Goal: Information Seeking & Learning: Check status

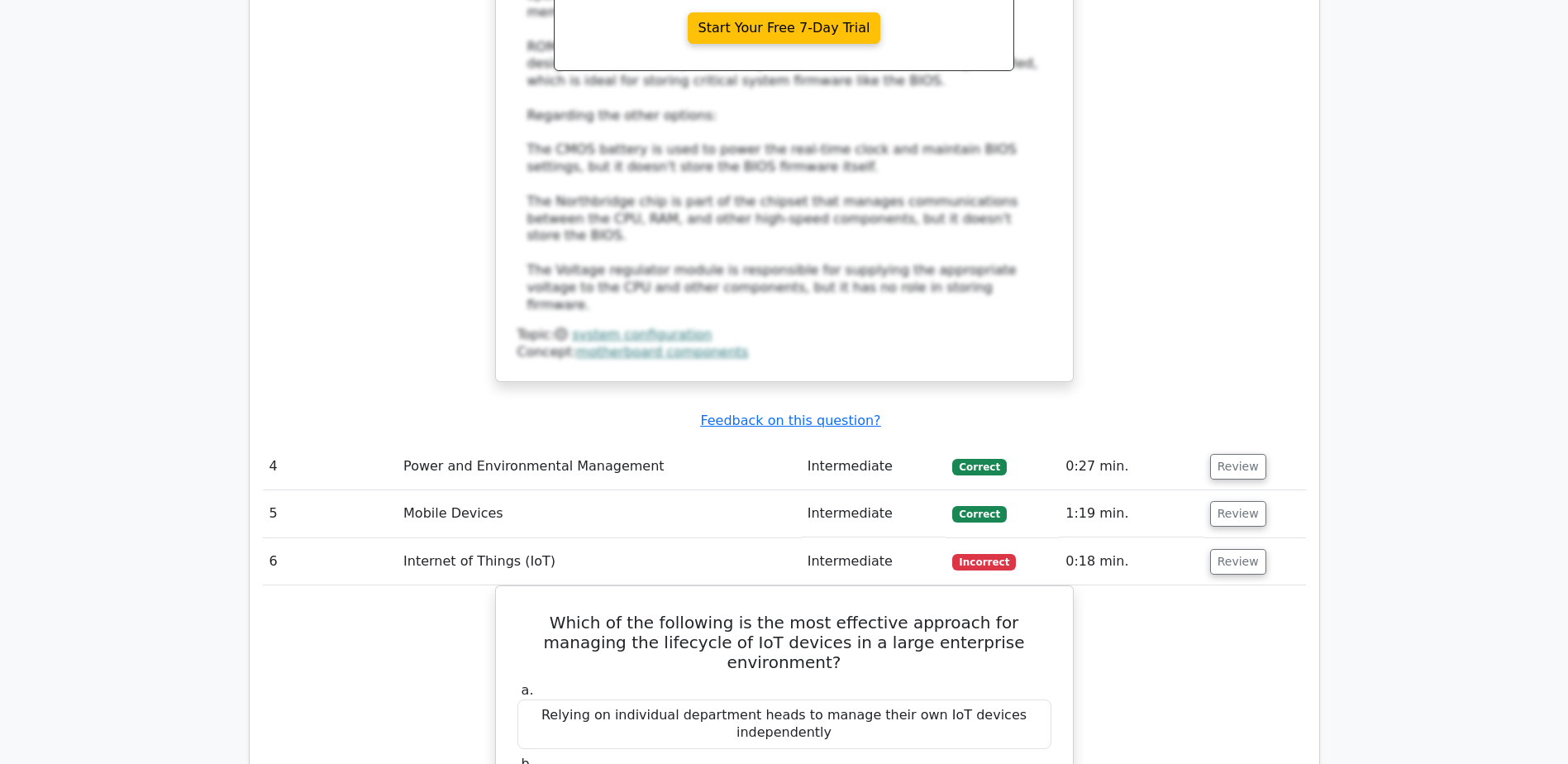
scroll to position [2894, 0]
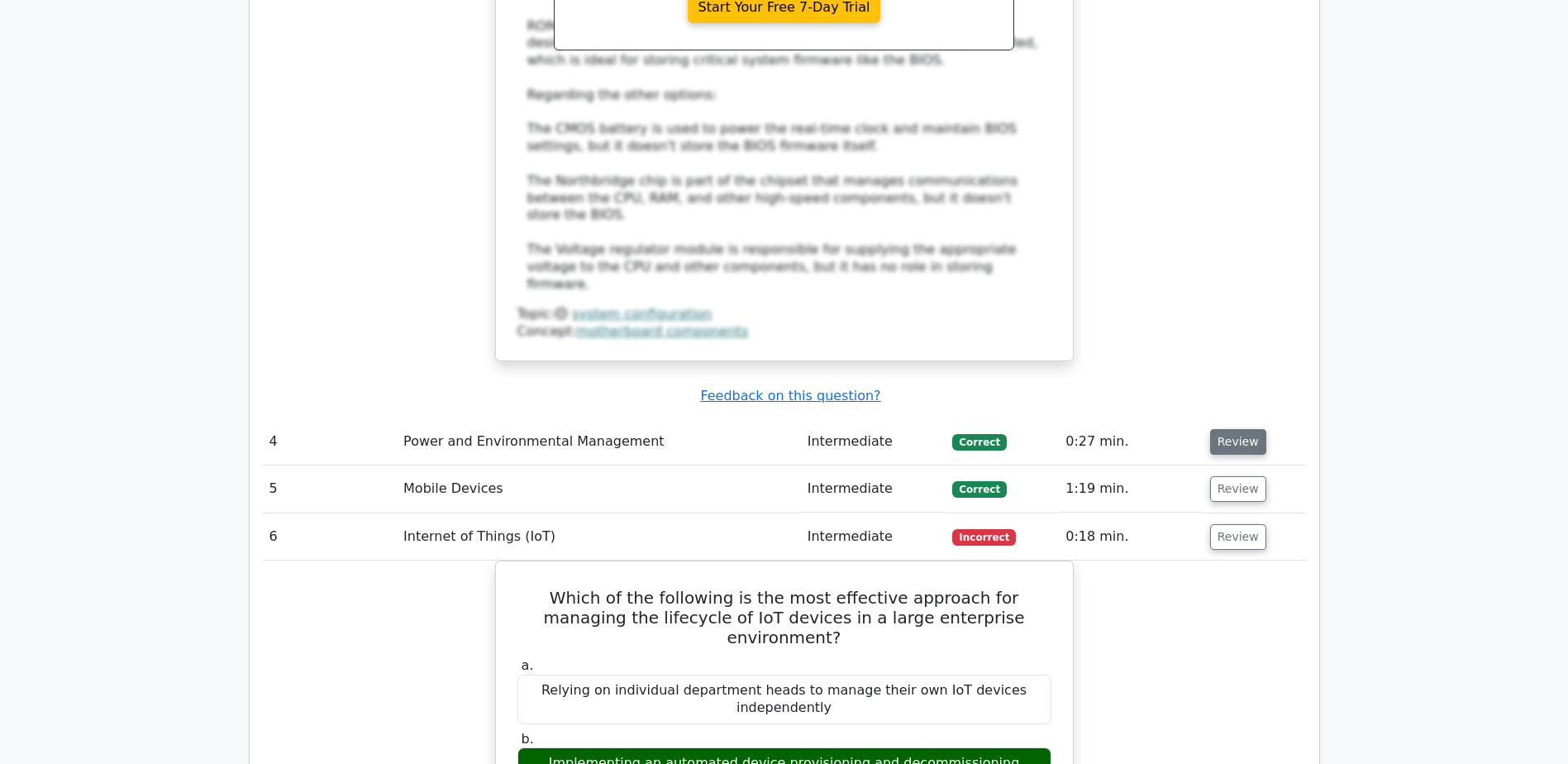
click at [1224, 429] on button "Review" at bounding box center [1238, 442] width 56 height 26
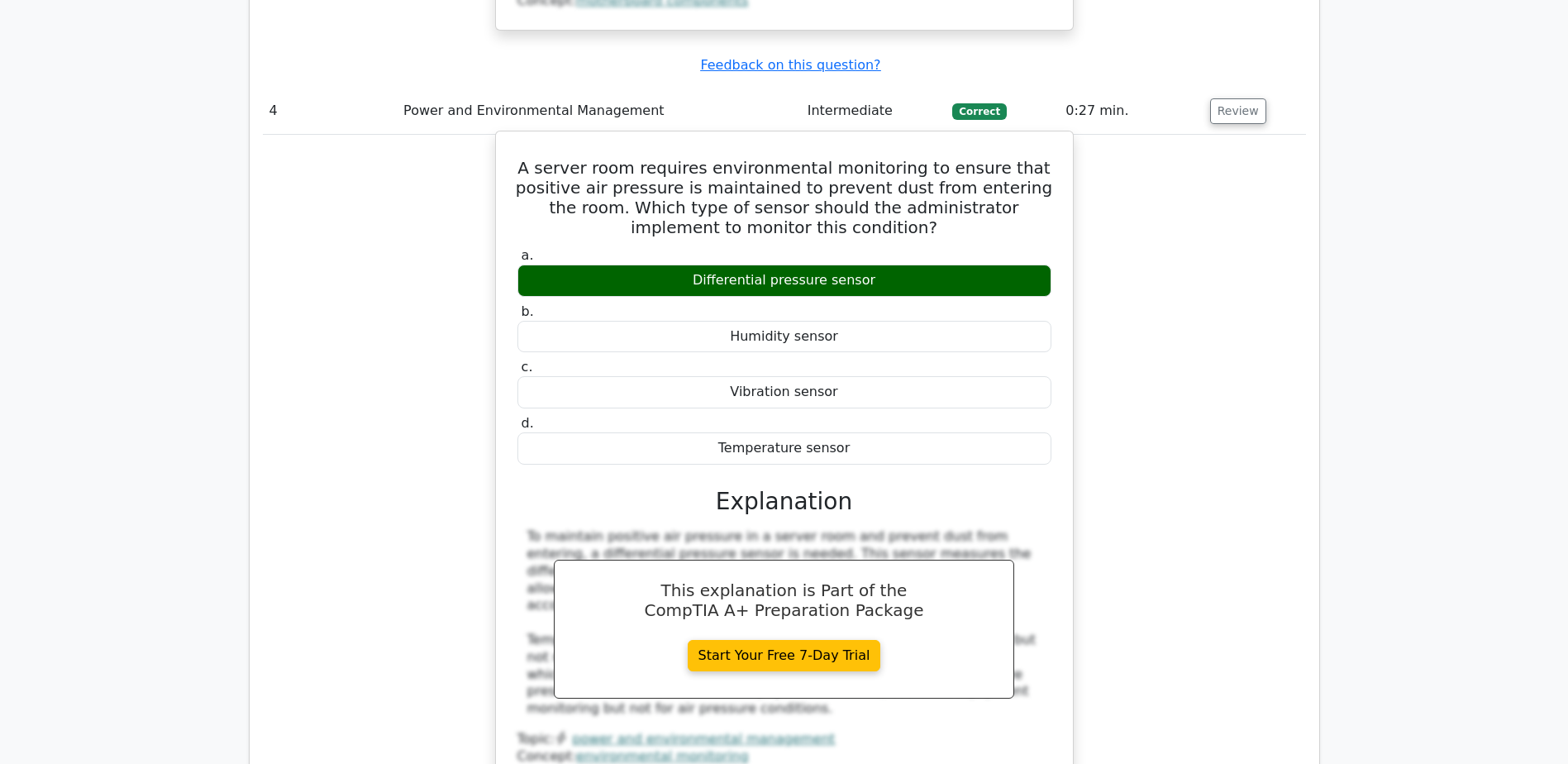
scroll to position [3556, 0]
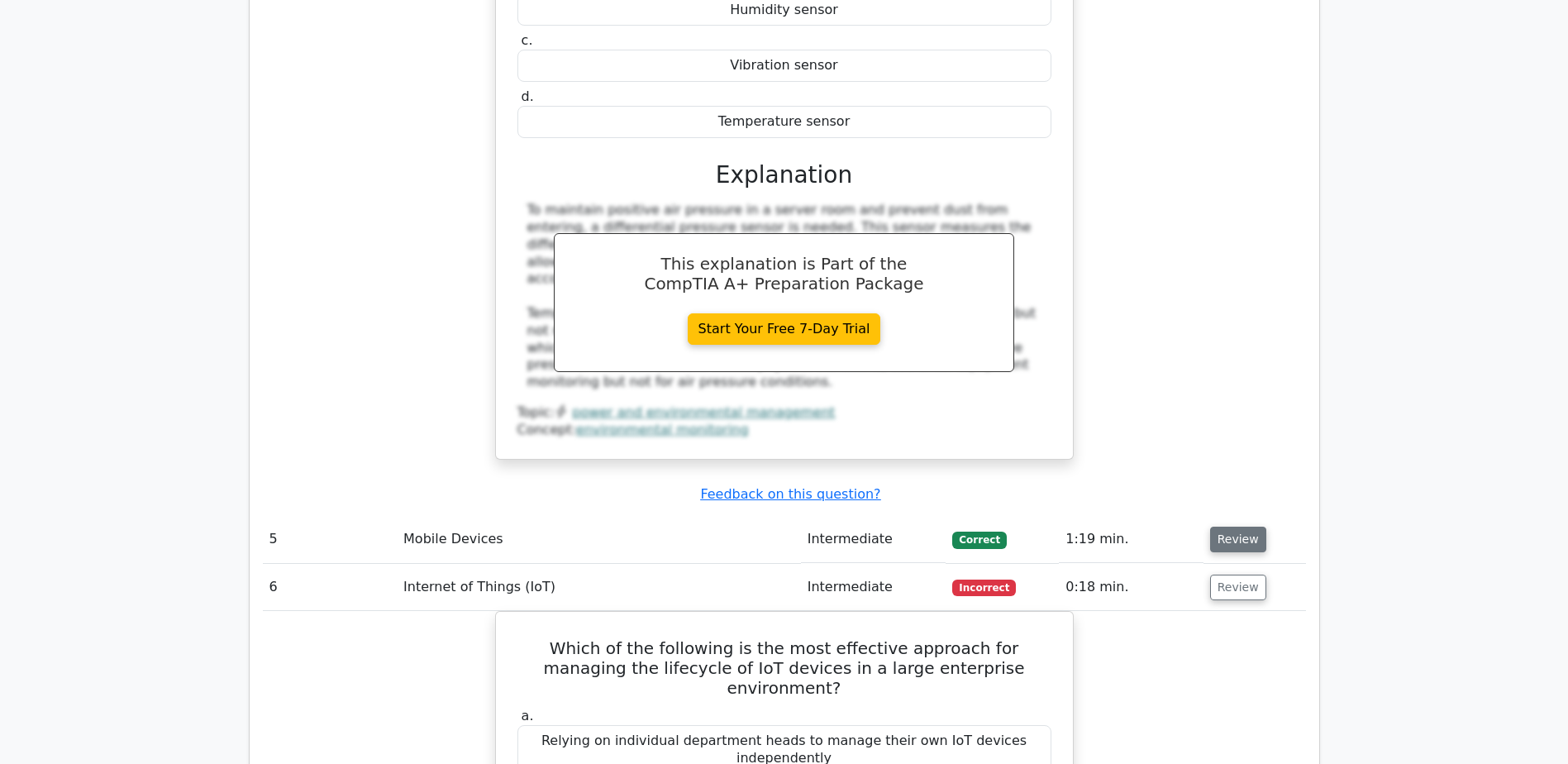
click at [1240, 527] on button "Review" at bounding box center [1238, 540] width 56 height 26
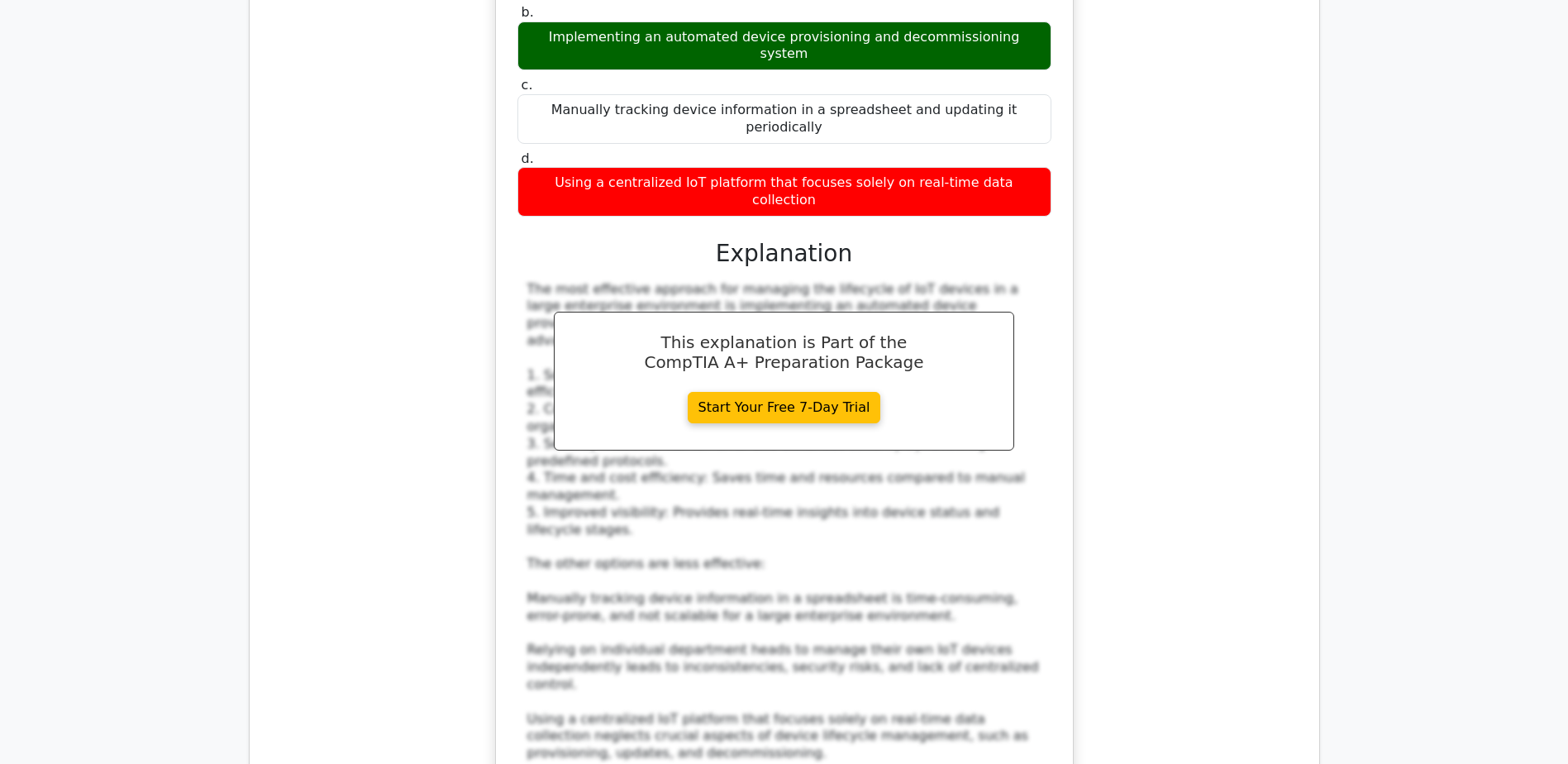
scroll to position [5375, 0]
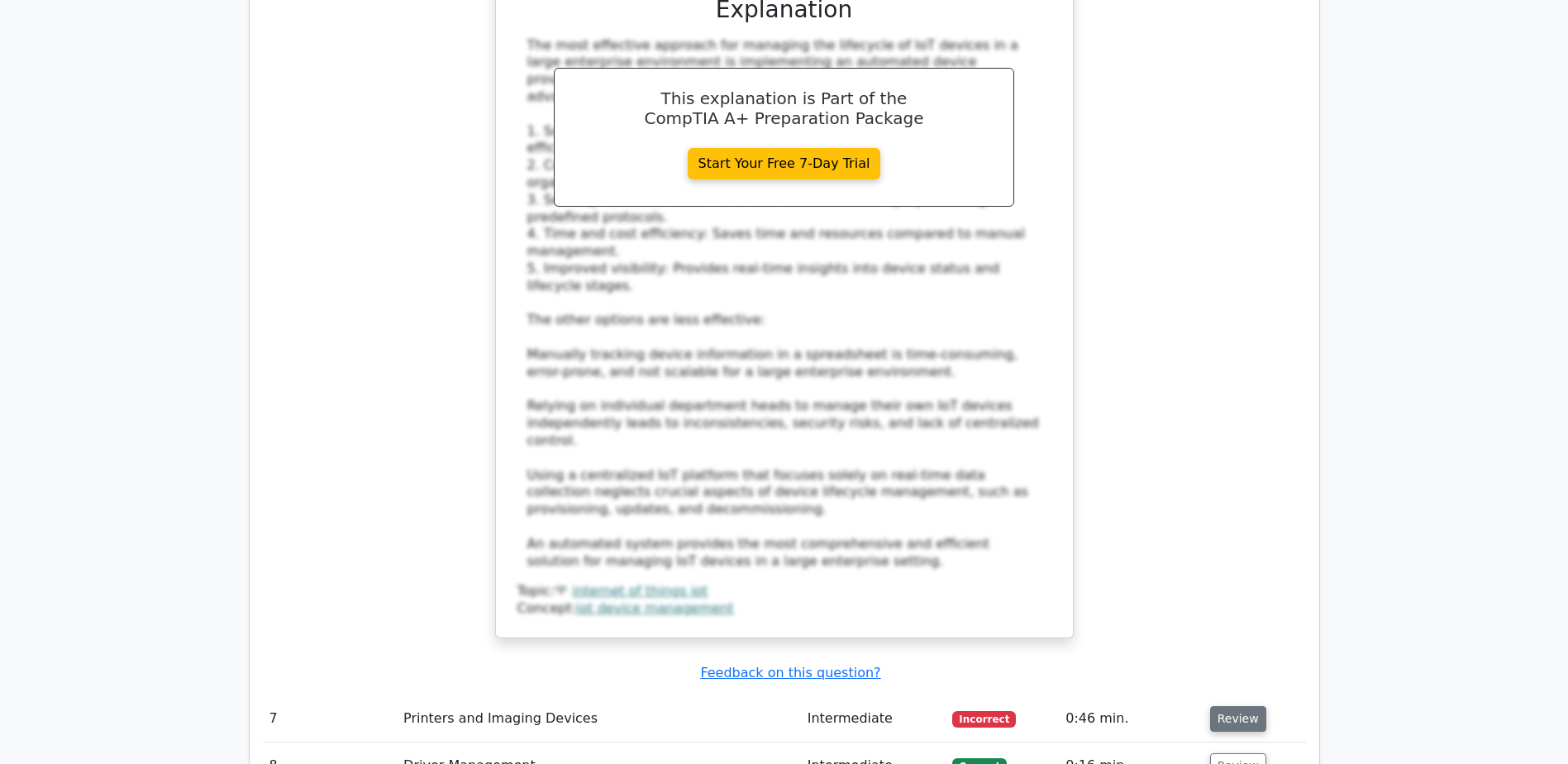
click at [1230, 706] on button "Review" at bounding box center [1238, 719] width 56 height 26
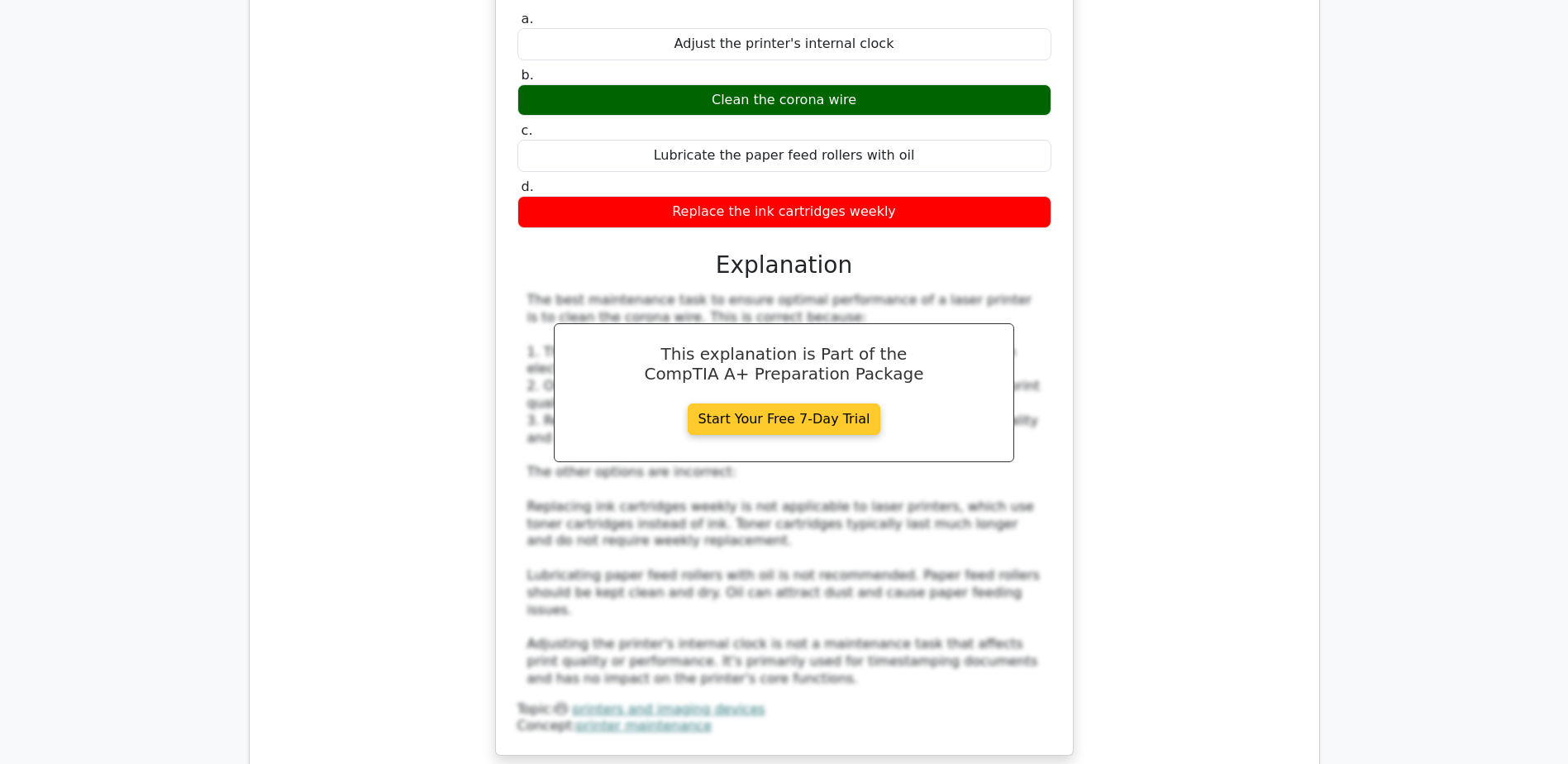
scroll to position [6366, 0]
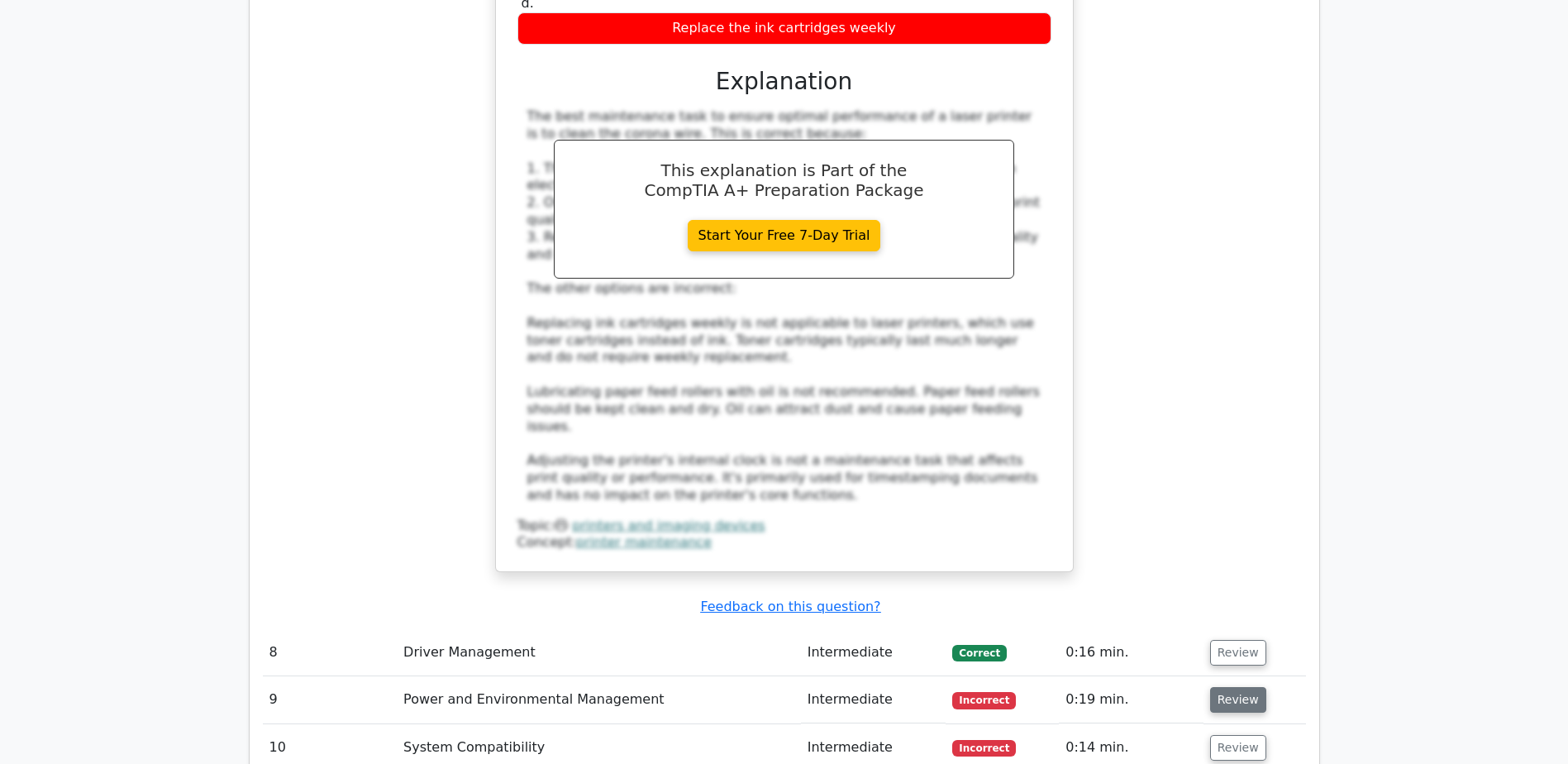
click at [1231, 687] on button "Review" at bounding box center [1238, 700] width 56 height 26
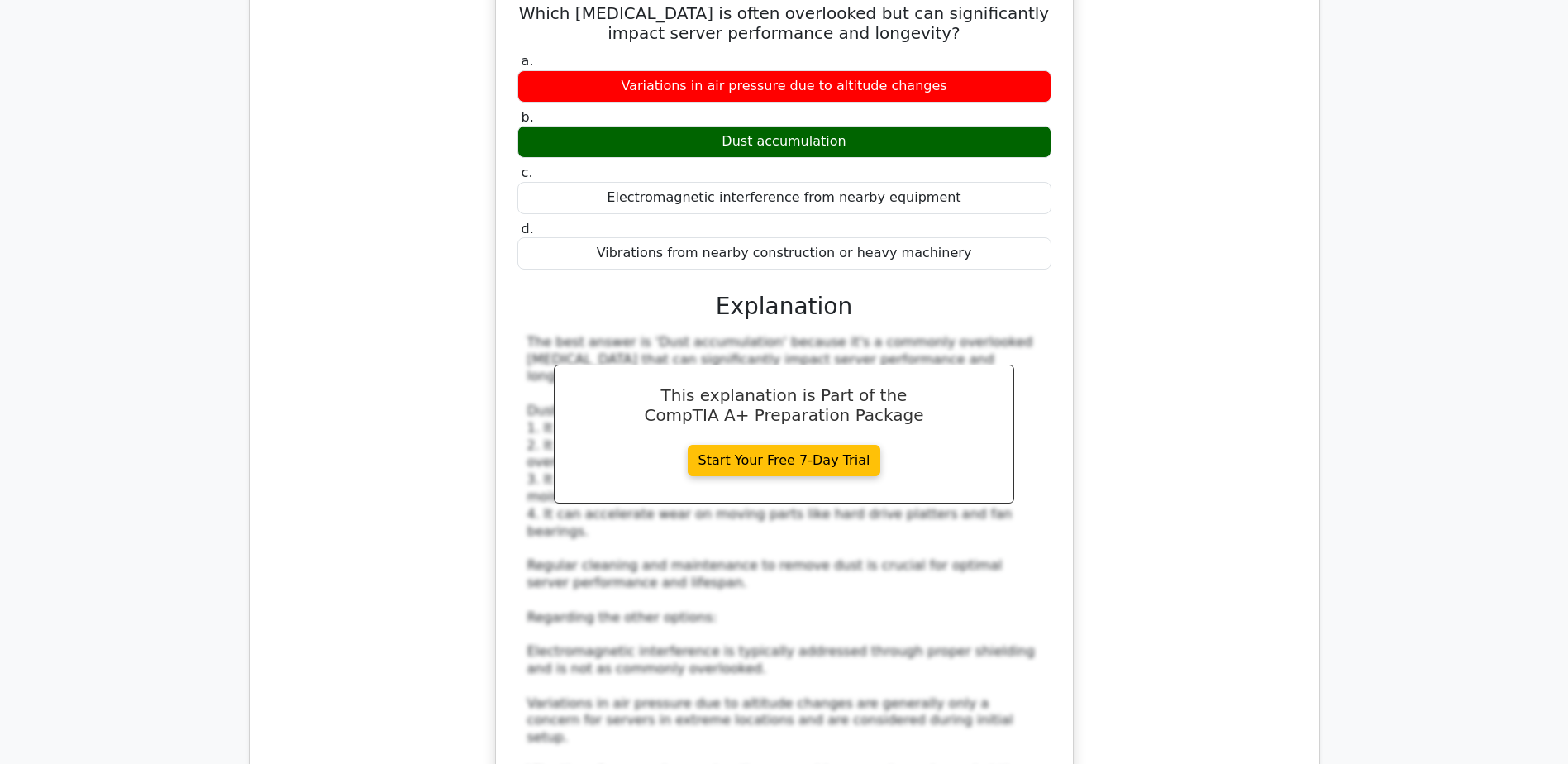
scroll to position [7276, 0]
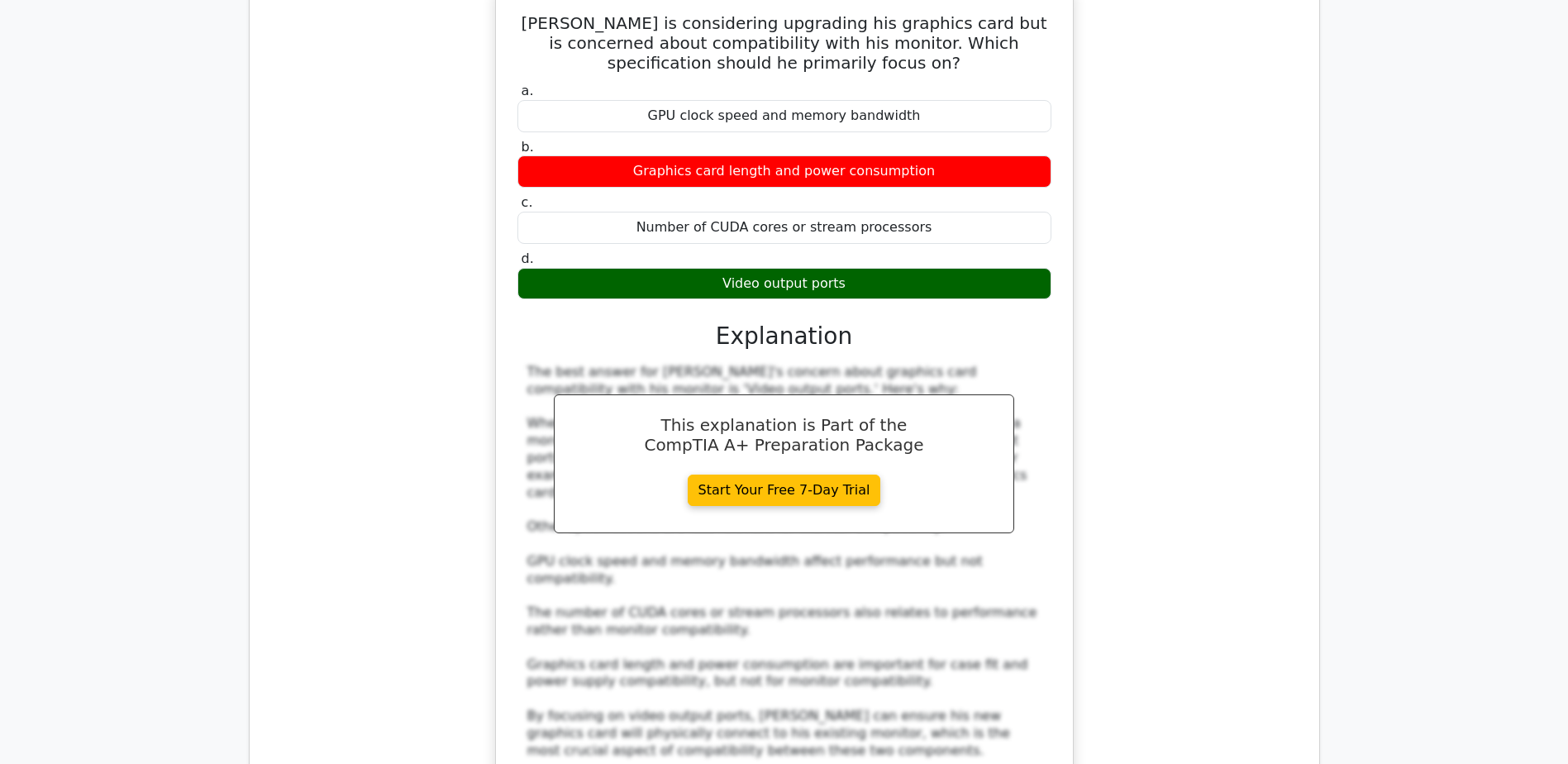
scroll to position [8269, 0]
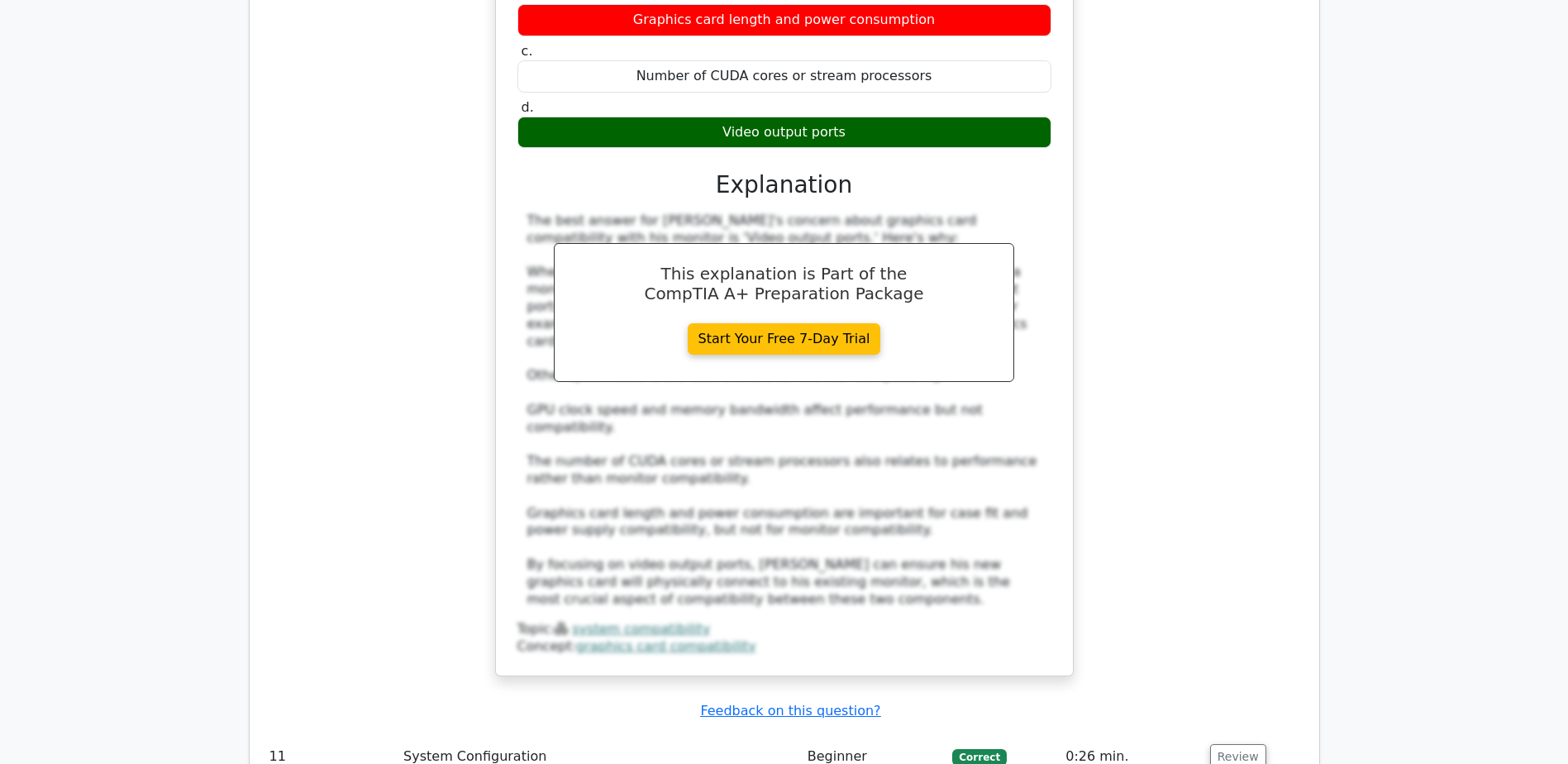
click at [1238, 734] on td "Review" at bounding box center [1255, 758] width 102 height 48
click at [1240, 744] on button "Review" at bounding box center [1238, 757] width 56 height 26
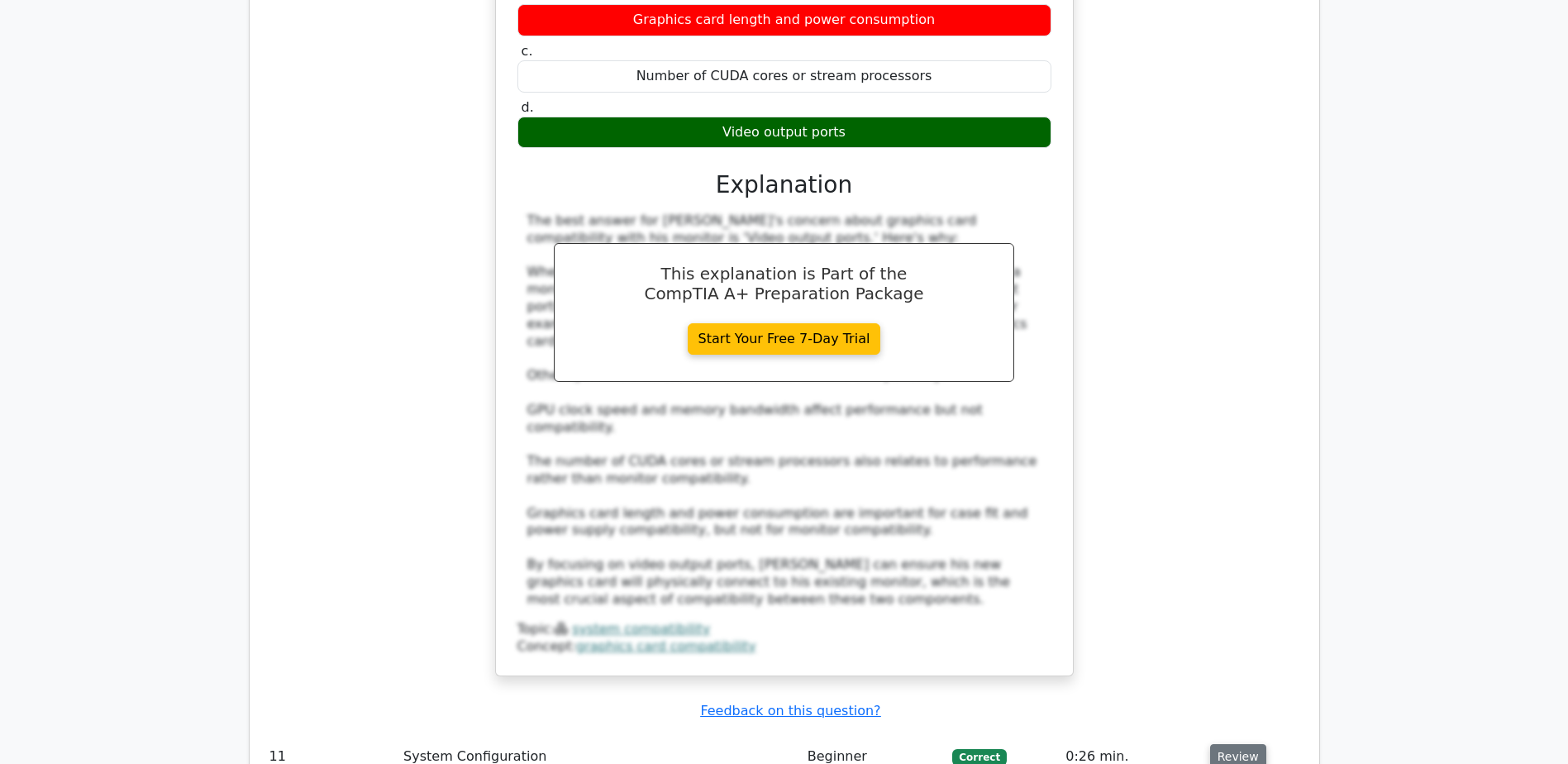
click at [1229, 744] on button "Review" at bounding box center [1238, 757] width 56 height 26
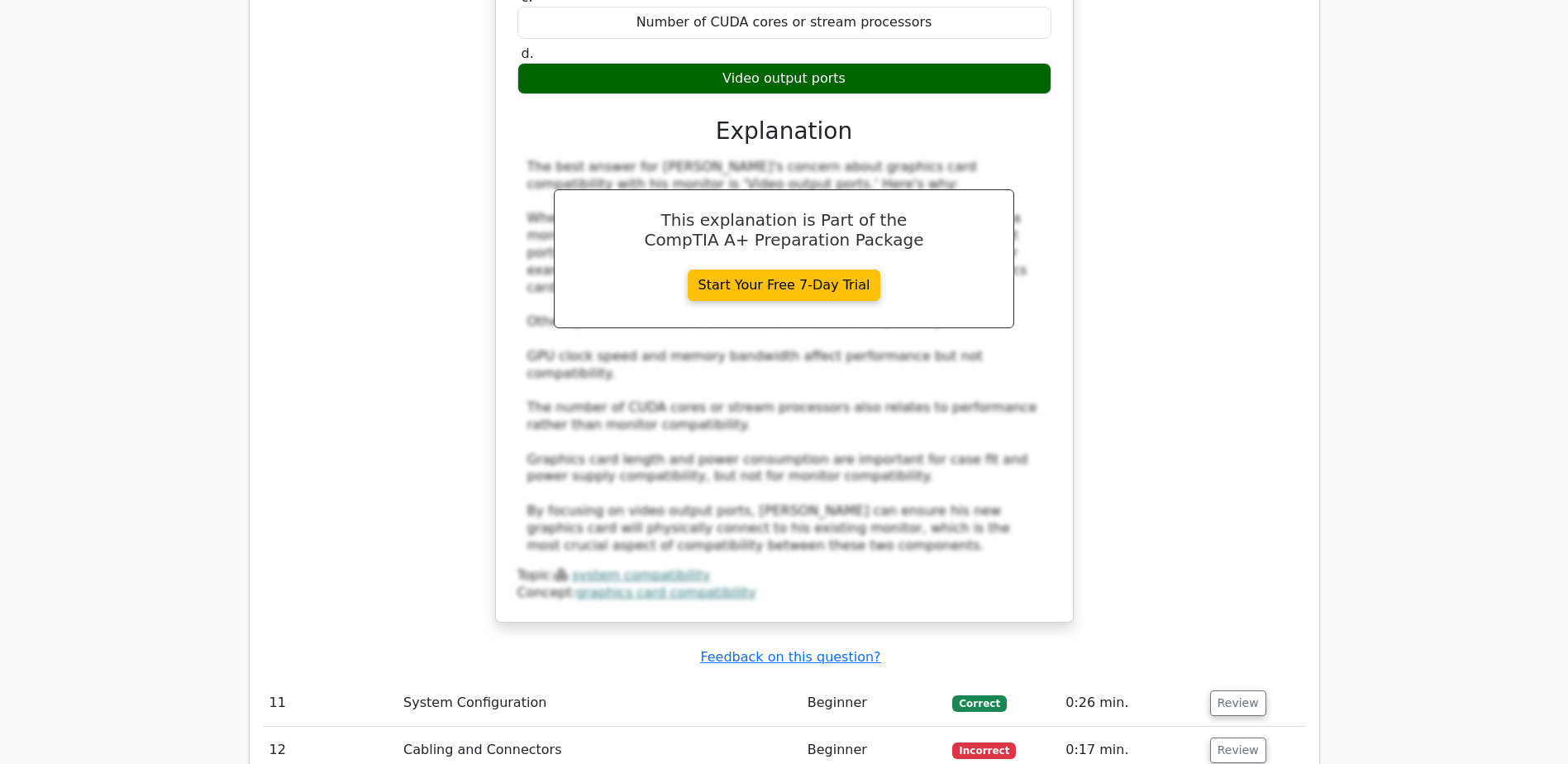
scroll to position [8351, 0]
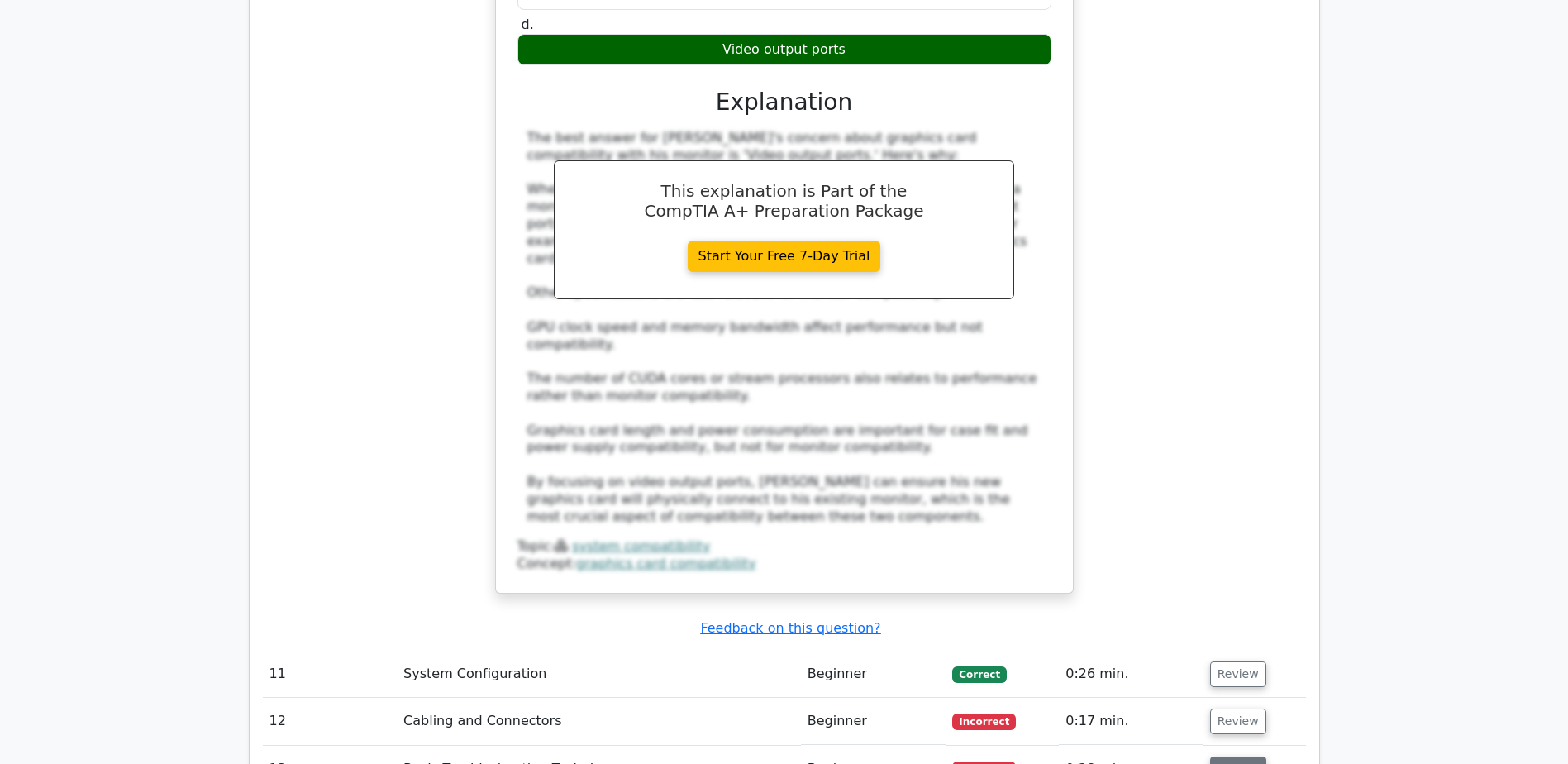
click at [1221, 757] on button "Review" at bounding box center [1238, 769] width 56 height 26
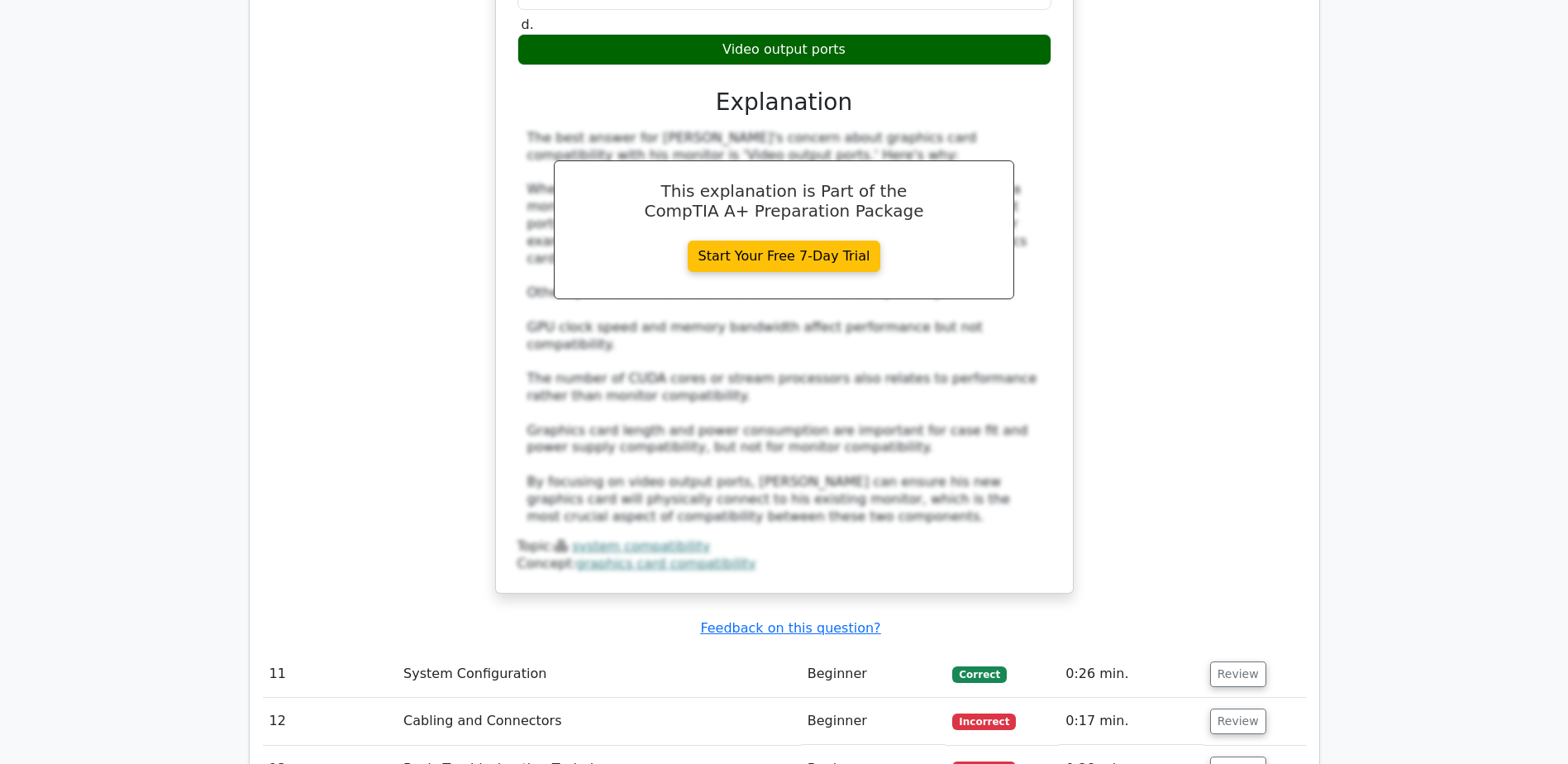
drag, startPoint x: 655, startPoint y: 413, endPoint x: 922, endPoint y: 437, distance: 268.1
click at [1232, 757] on button "Review" at bounding box center [1238, 769] width 56 height 26
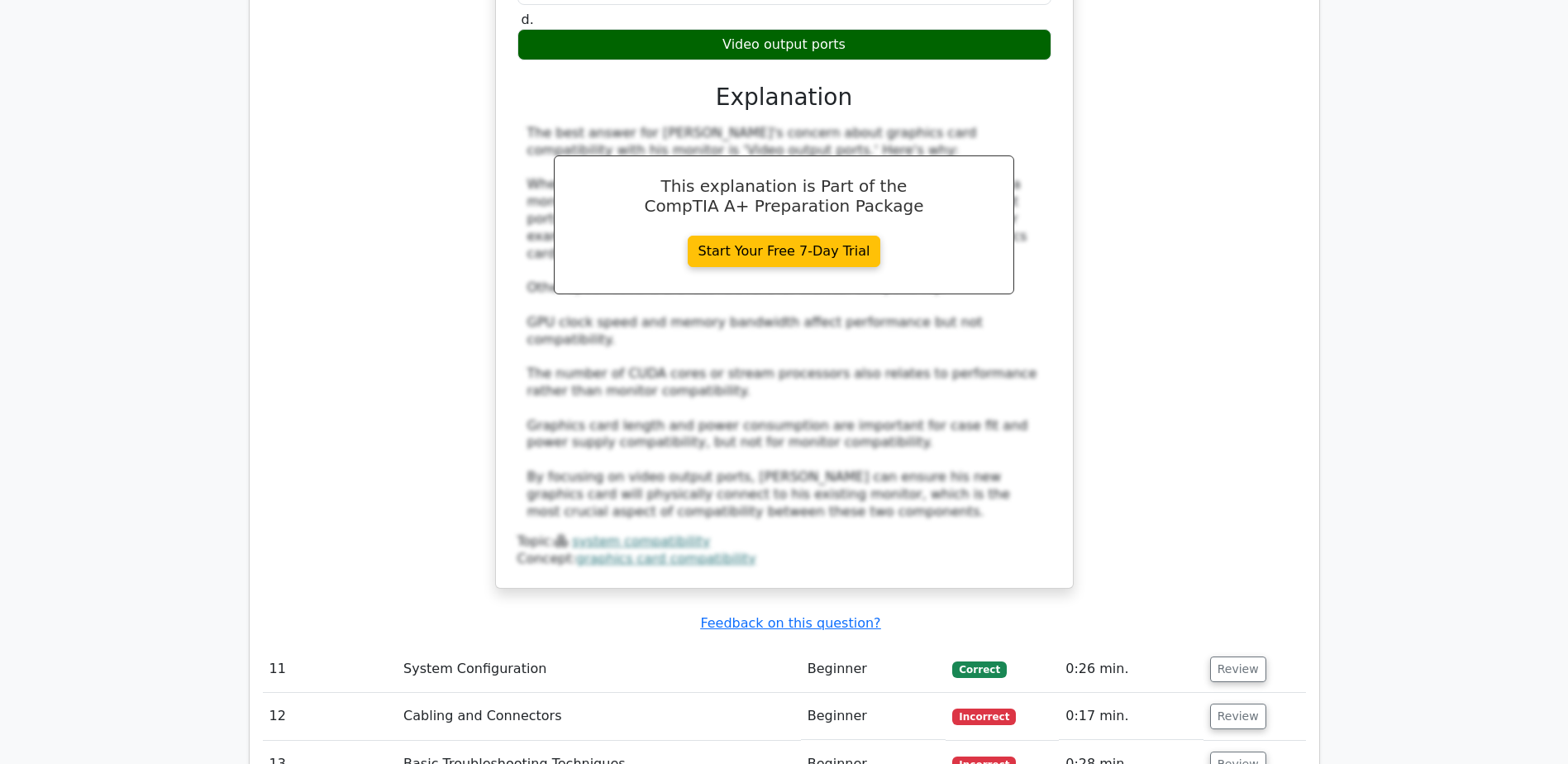
drag, startPoint x: 1219, startPoint y: 292, endPoint x: 1219, endPoint y: 303, distance: 11.0
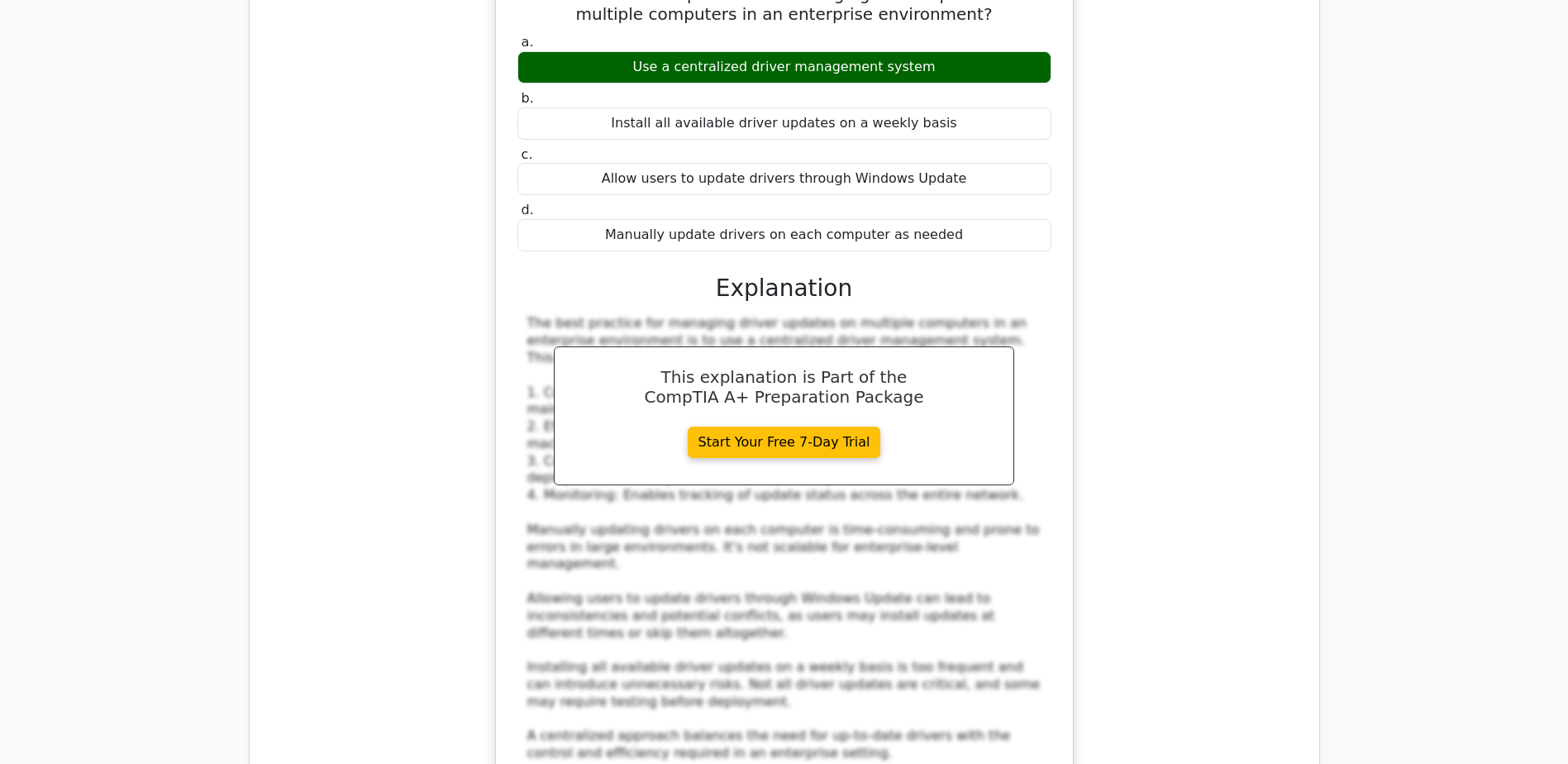
scroll to position [10302, 0]
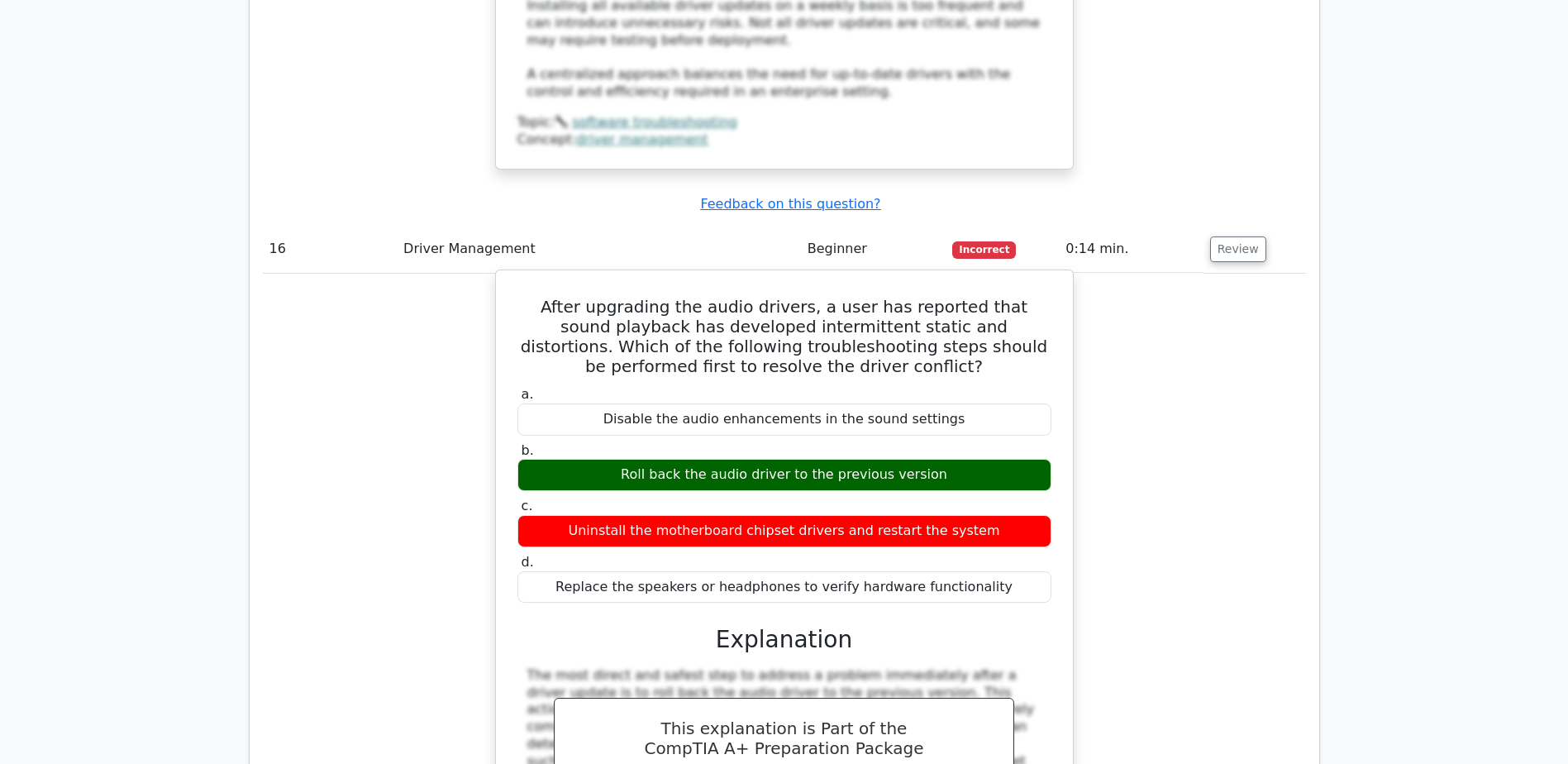
scroll to position [10880, 0]
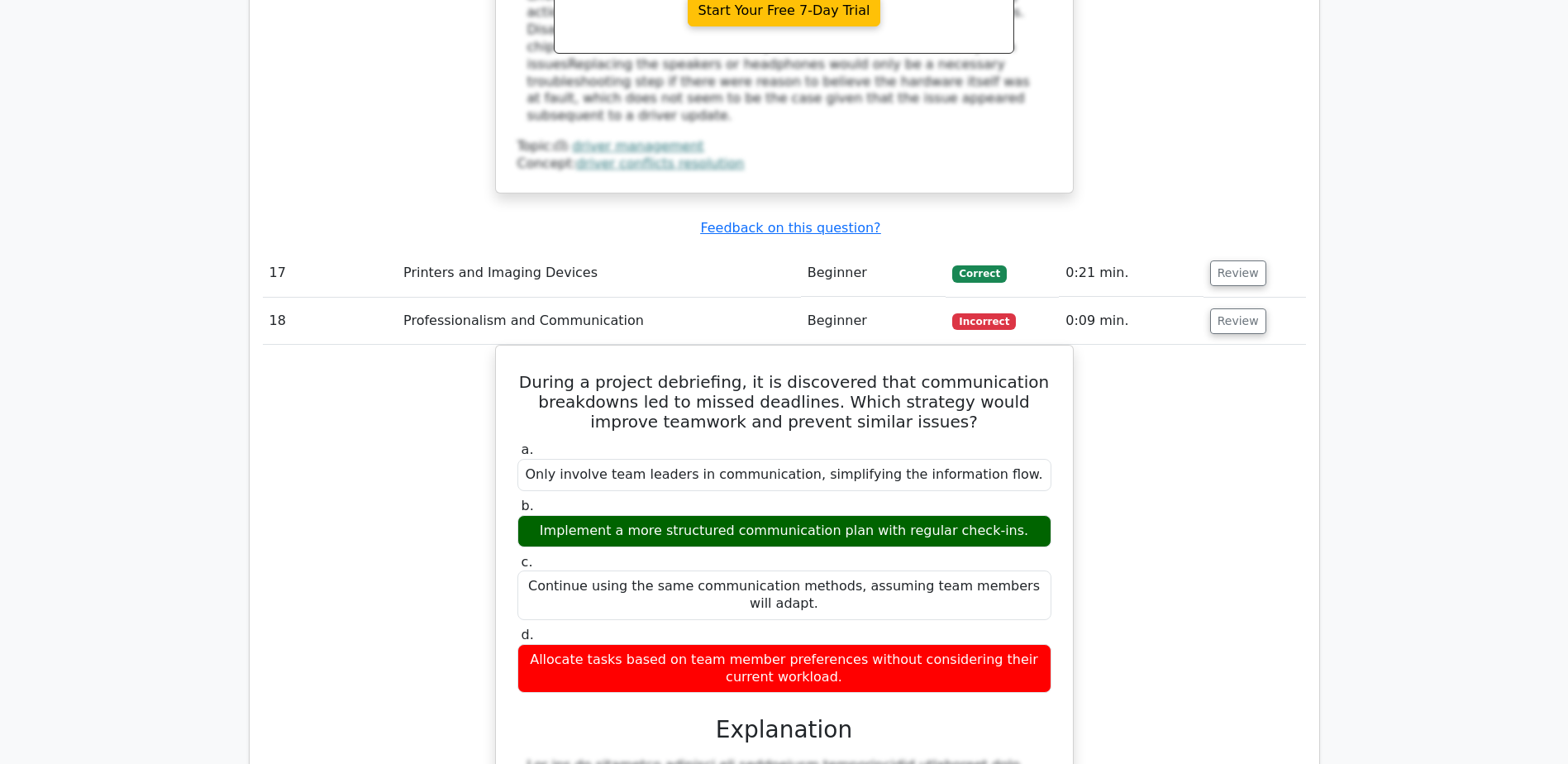
scroll to position [11707, 0]
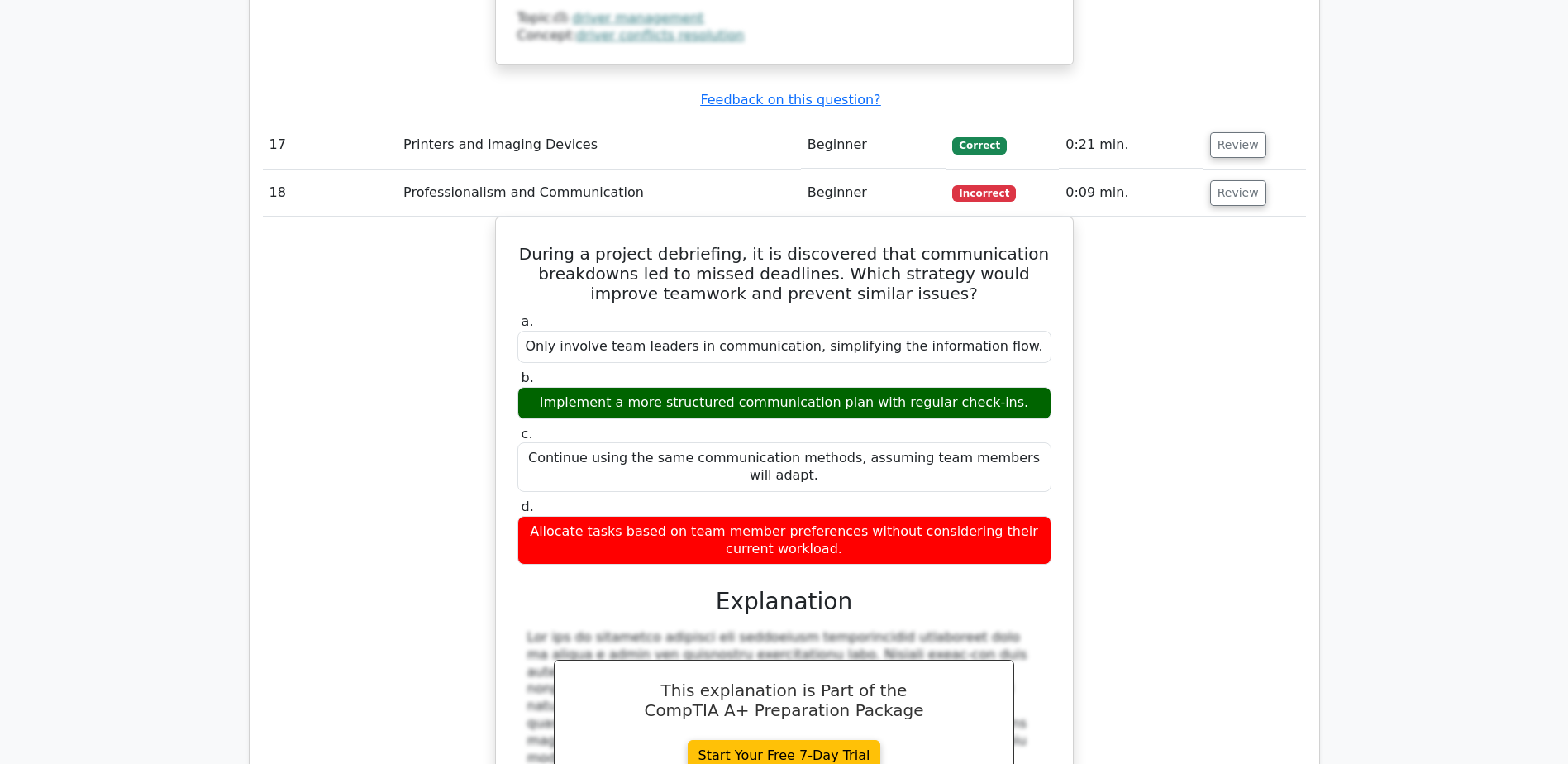
scroll to position [11789, 0]
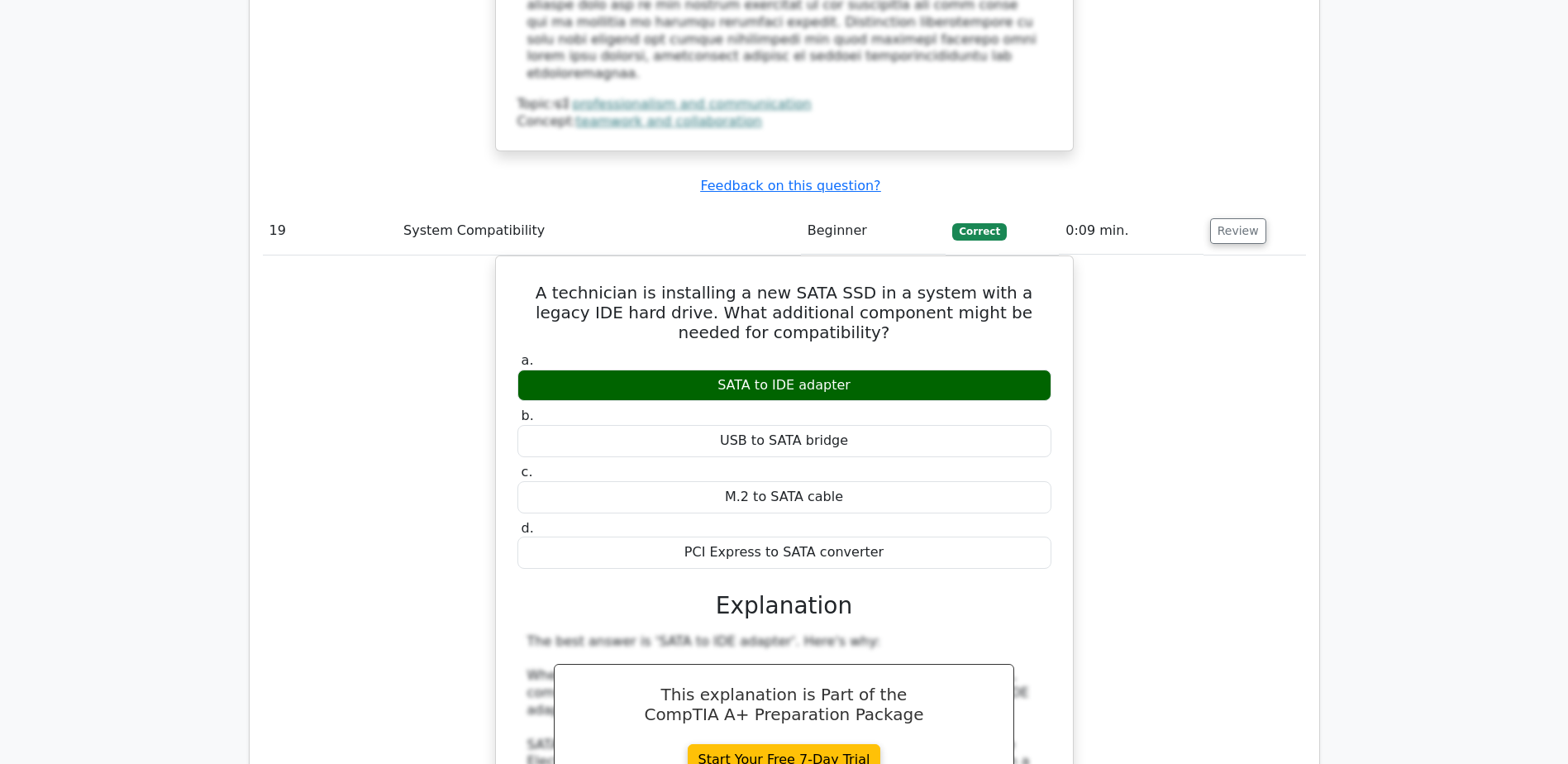
scroll to position [12782, 0]
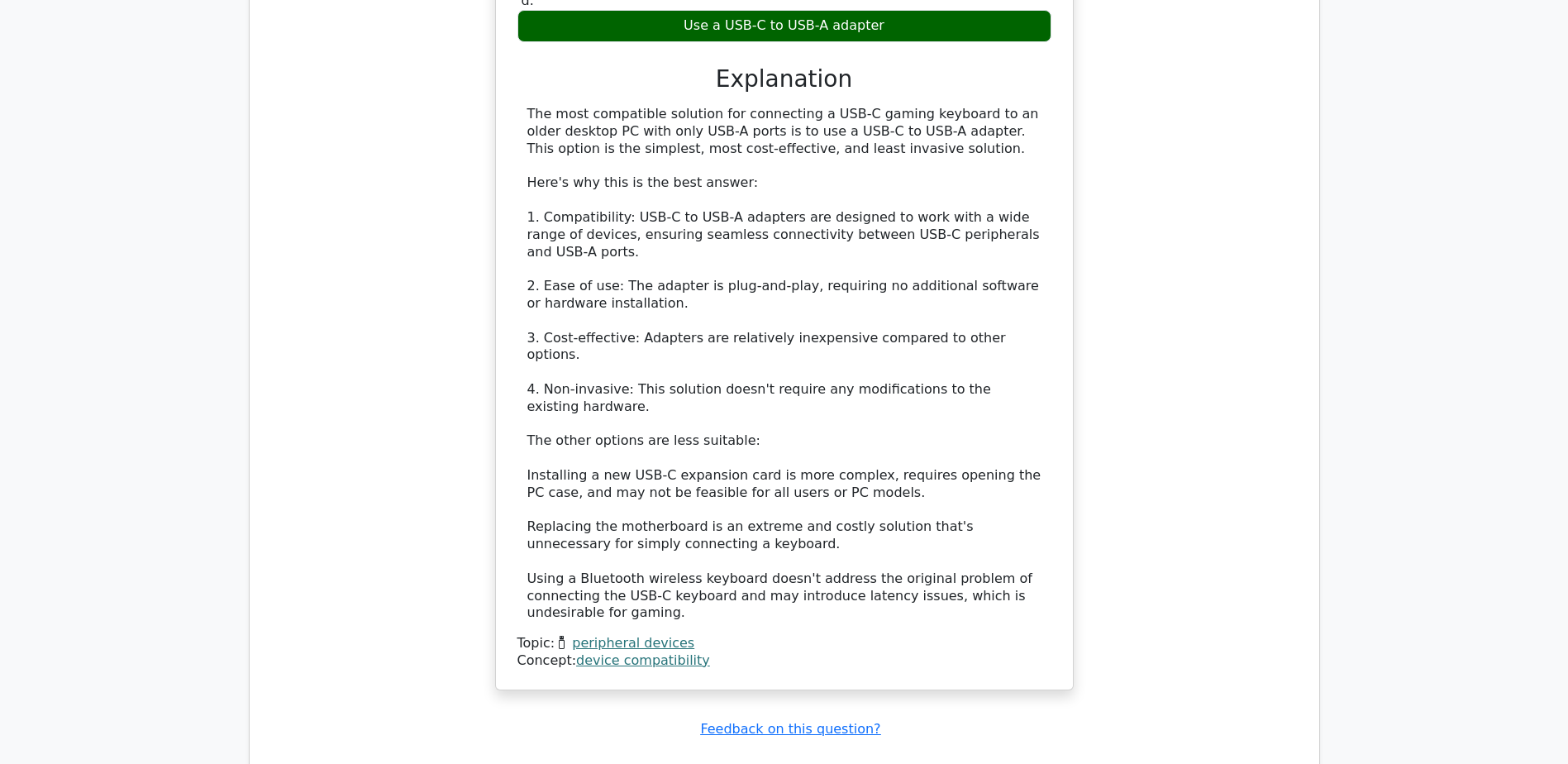
scroll to position [14163, 0]
